Goal: Navigation & Orientation: Understand site structure

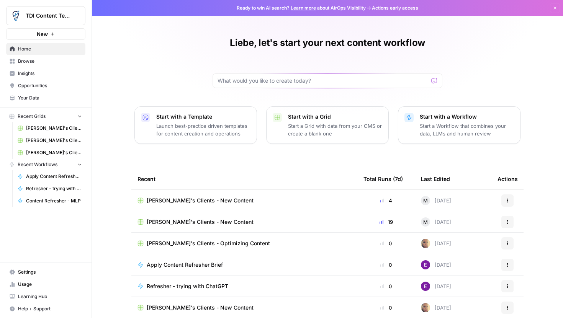
click at [109, 248] on div "Liebe, let's start your next content workflow Start with a Template Launch best…" at bounding box center [327, 176] width 471 height 352
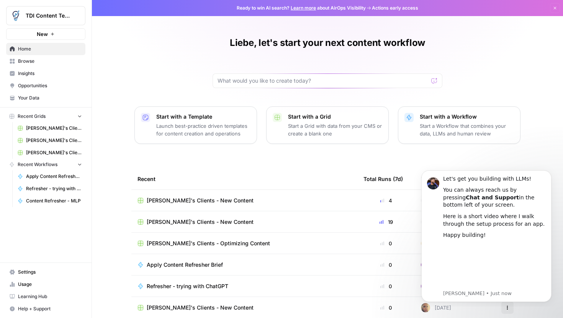
click at [118, 144] on div "Liebe, let's start your next content workflow Start with a Template Launch best…" at bounding box center [327, 176] width 471 height 352
click at [550, 171] on icon "Dismiss notification" at bounding box center [549, 172] width 4 height 4
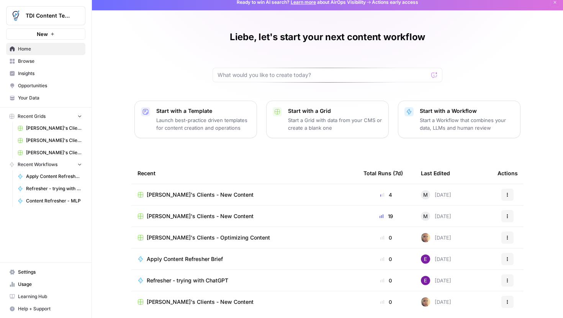
scroll to position [34, 0]
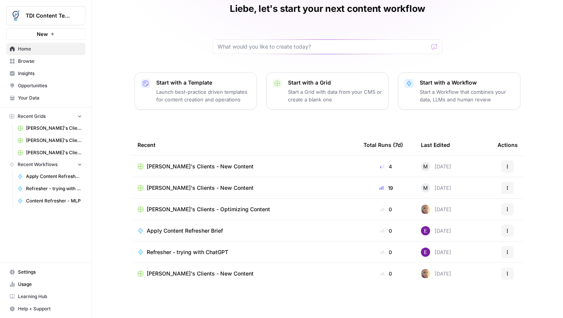
click at [36, 13] on span "TDI Content Team" at bounding box center [49, 16] width 46 height 8
click at [124, 24] on div "Liebe, let's start your next content workflow Start with a Template Launch best…" at bounding box center [327, 142] width 471 height 352
click at [44, 35] on span "New" at bounding box center [42, 34] width 11 height 8
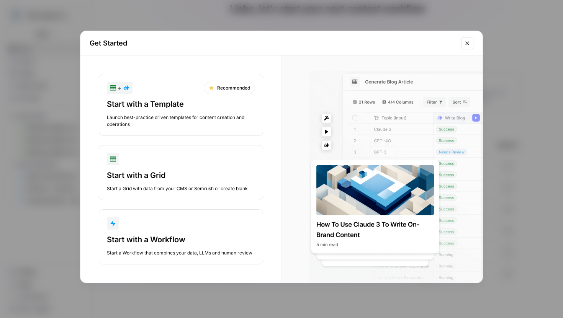
click at [47, 149] on div "Get Started + Recommended Start with a Template Launch best-practice driven tem…" at bounding box center [281, 159] width 563 height 318
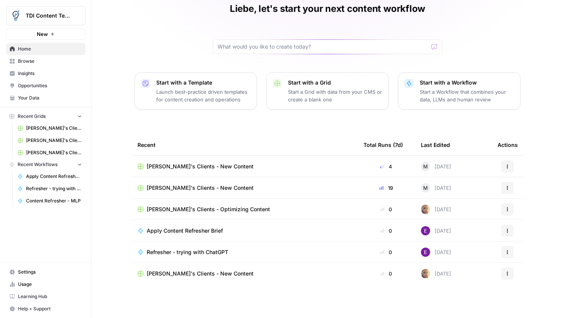
click at [59, 35] on button "New" at bounding box center [45, 33] width 79 height 11
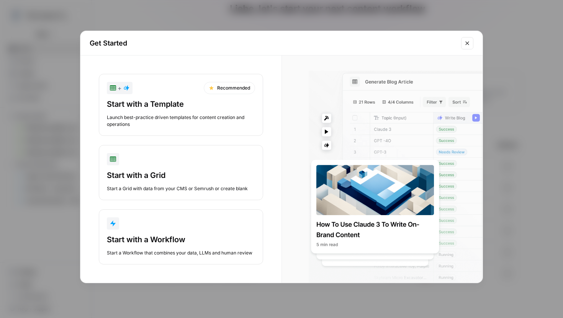
click at [59, 89] on div "Get Started + Recommended Start with a Template Launch best-practice driven tem…" at bounding box center [281, 159] width 563 height 318
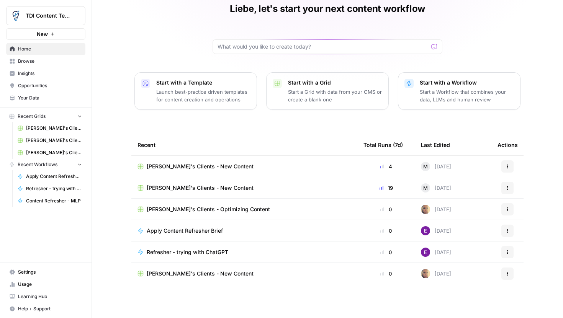
click at [40, 59] on span "Browse" at bounding box center [50, 61] width 64 height 7
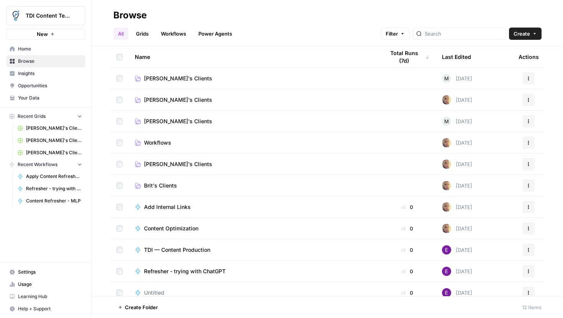
click at [38, 75] on span "Insights" at bounding box center [50, 73] width 64 height 7
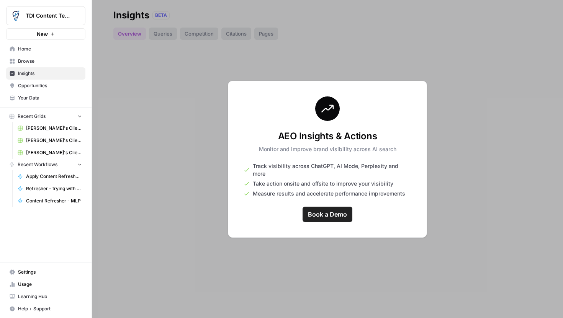
click at [121, 149] on div at bounding box center [327, 159] width 471 height 318
click at [38, 88] on span "Opportunities" at bounding box center [50, 85] width 64 height 7
click at [36, 103] on link "Your Data" at bounding box center [45, 98] width 79 height 12
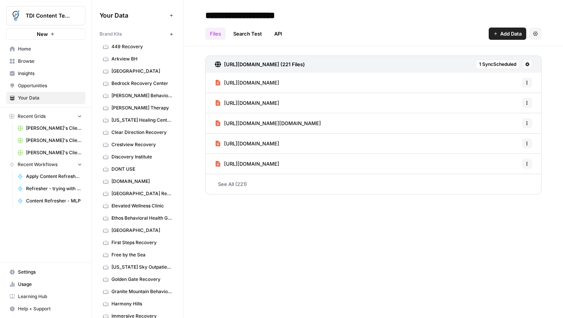
click at [31, 48] on span "Home" at bounding box center [50, 49] width 64 height 7
